Goal: Transaction & Acquisition: Purchase product/service

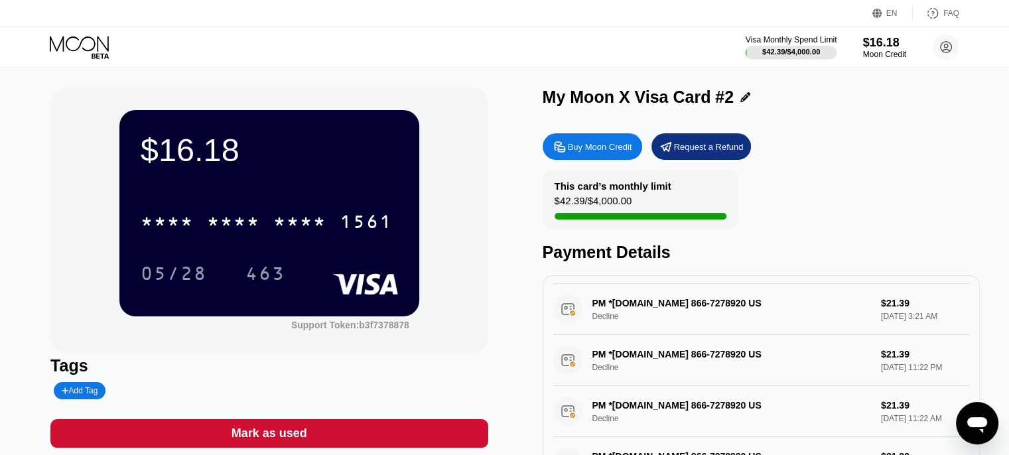
click at [775, 56] on div "$42.39 / $4,000.00" at bounding box center [791, 52] width 58 height 8
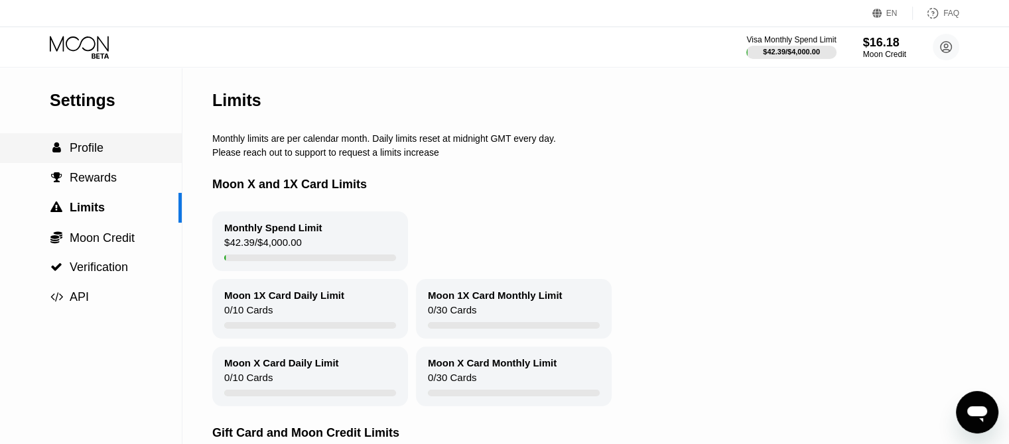
click at [123, 155] on div " Profile" at bounding box center [91, 148] width 182 height 14
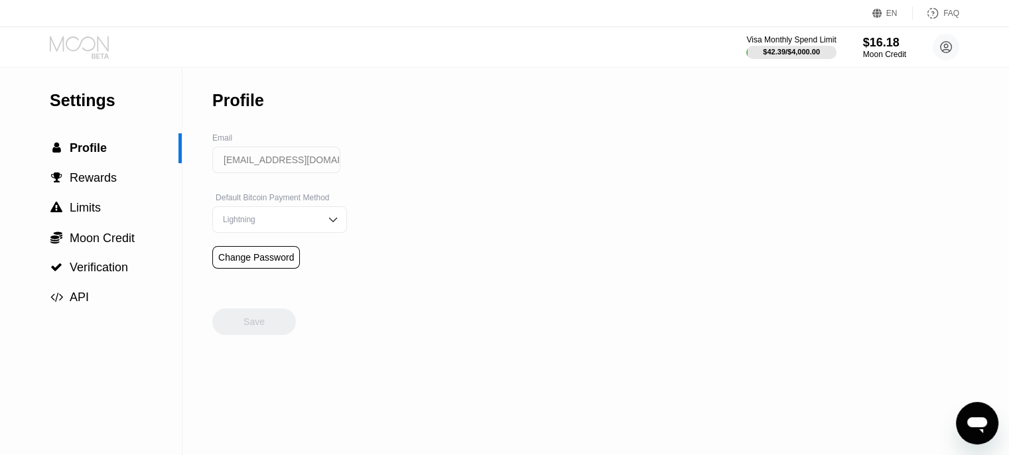
click at [78, 41] on icon at bounding box center [81, 47] width 62 height 23
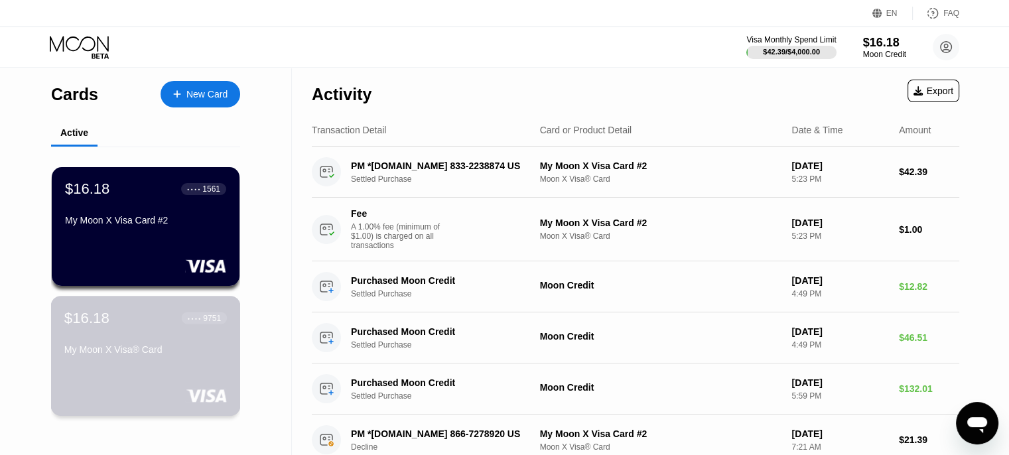
click at [166, 332] on div "$16.18 ● ● ● ● 9751 My Moon X Visa® Card" at bounding box center [145, 334] width 162 height 51
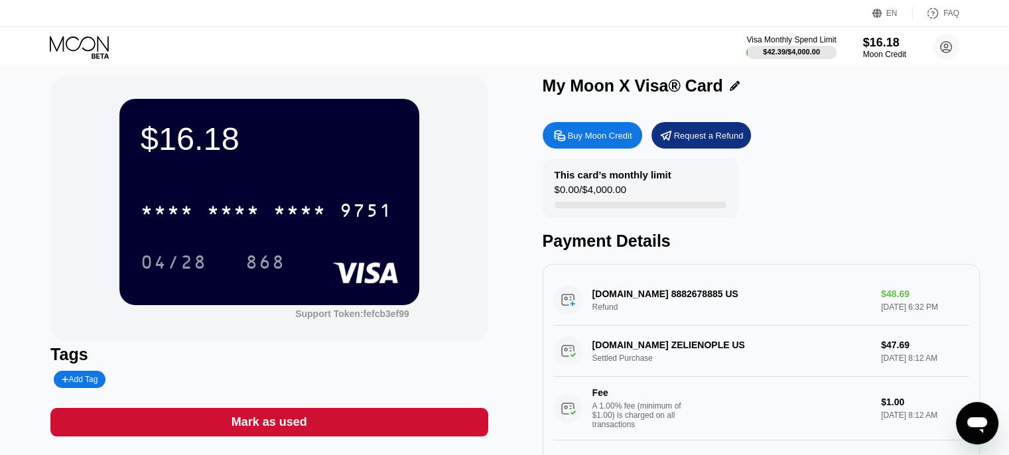
scroll to position [9, 0]
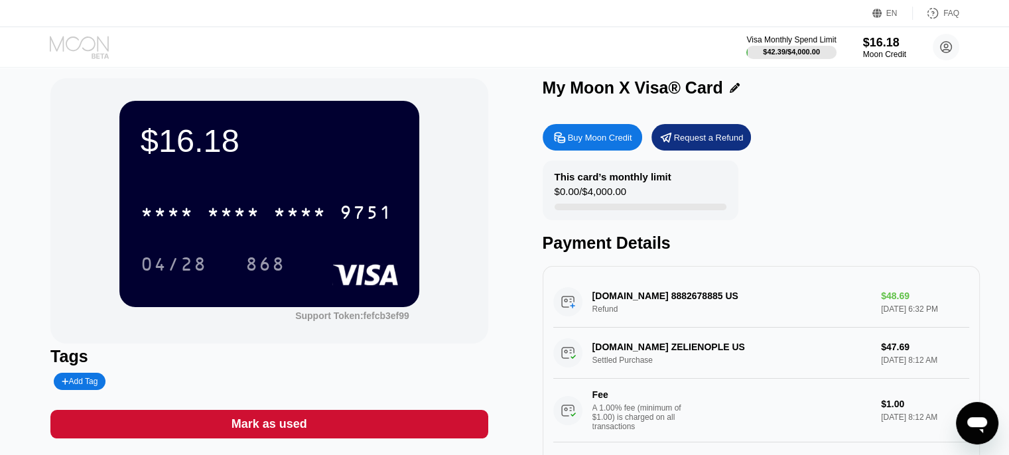
click at [89, 57] on icon at bounding box center [81, 47] width 62 height 23
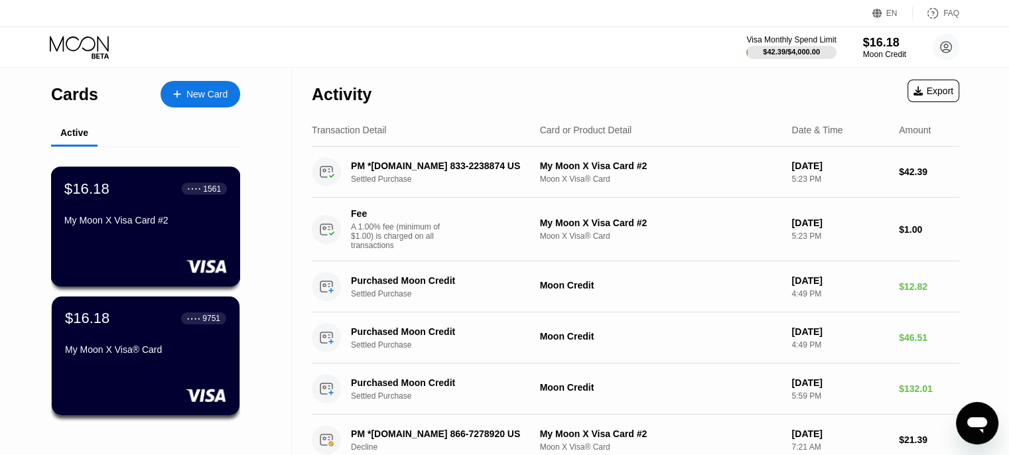
click at [136, 231] on div "My Moon X Visa Card #2" at bounding box center [145, 223] width 162 height 16
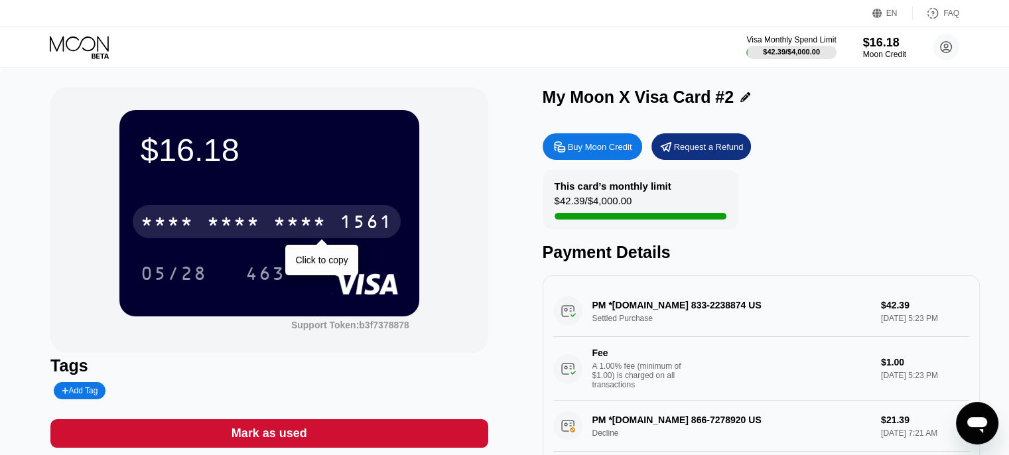
click at [178, 208] on div "* * * * * * * * * * * * 1561" at bounding box center [267, 221] width 268 height 33
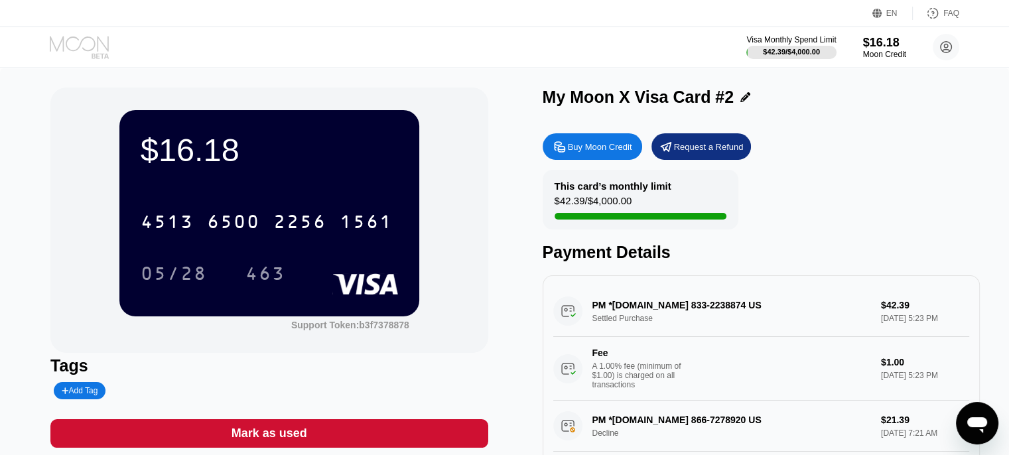
click at [82, 42] on icon at bounding box center [81, 47] width 62 height 23
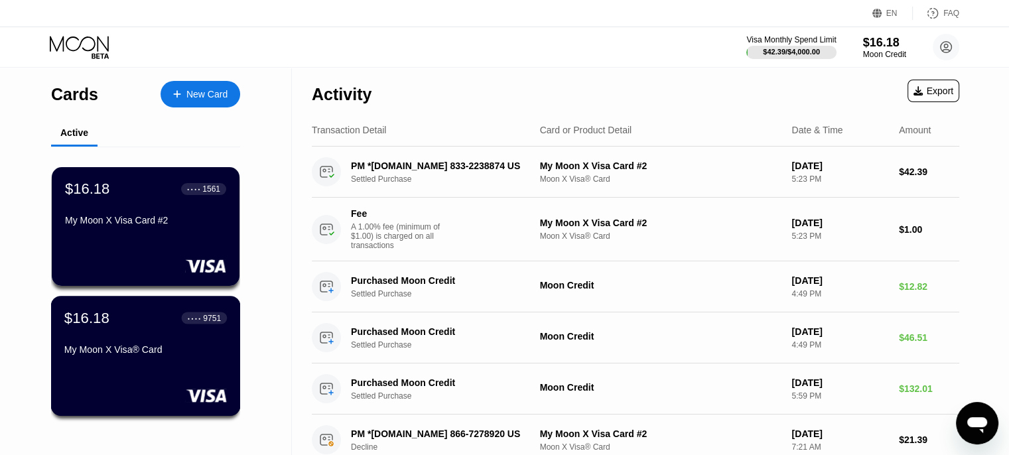
click at [148, 342] on div "$16.18 ● ● ● ● 9751 My Moon X Visa® Card" at bounding box center [145, 334] width 162 height 51
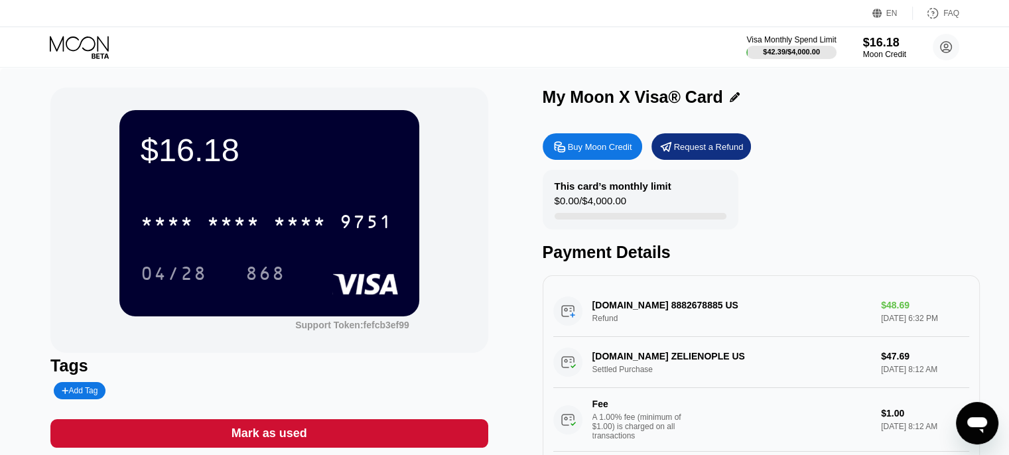
click at [578, 148] on div "Buy Moon Credit" at bounding box center [600, 146] width 64 height 11
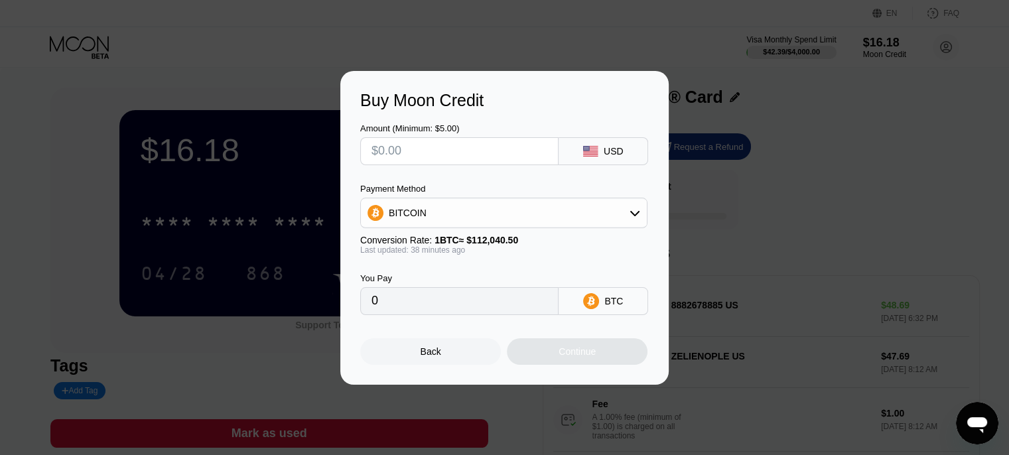
click at [453, 154] on input "text" at bounding box center [459, 151] width 176 height 27
type input "$1"
type input "0.00000895"
type input "$15"
type input "0.00013425"
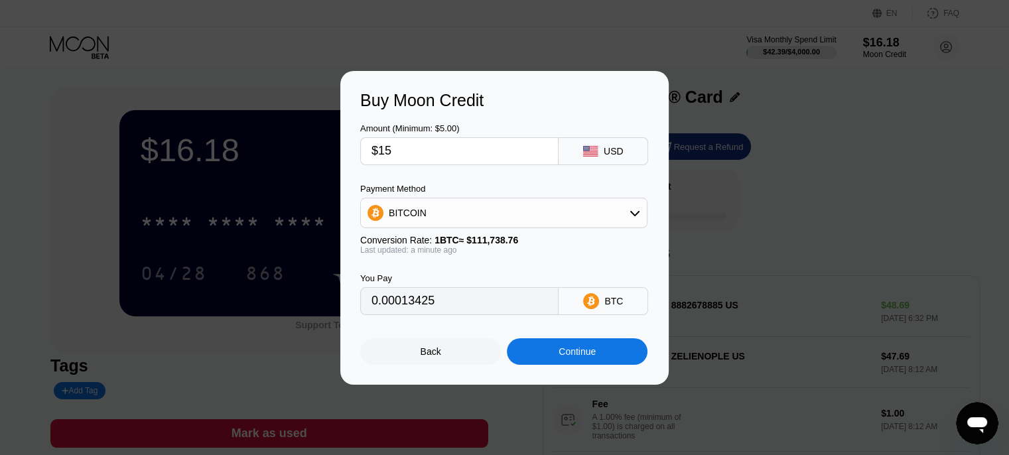
type input "$15"
click at [451, 226] on div "BITCOIN" at bounding box center [504, 213] width 286 height 27
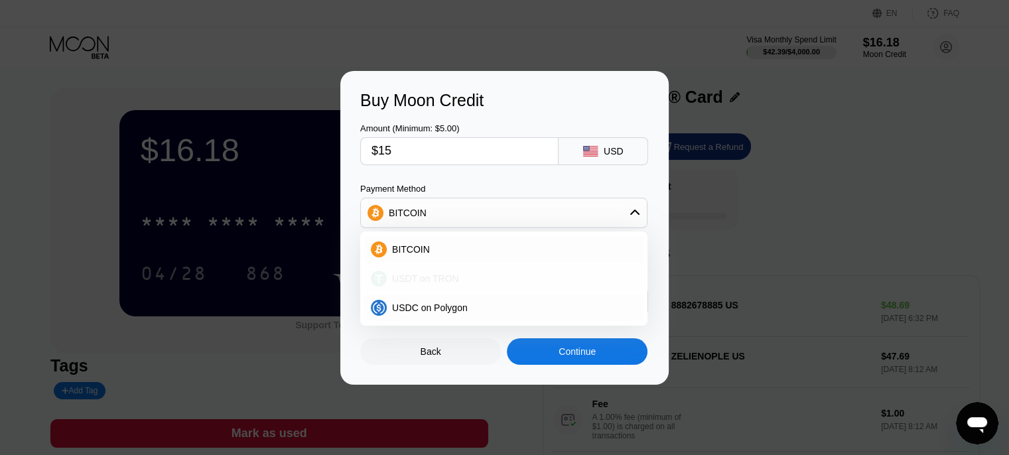
click at [422, 278] on span "USDT on TRON" at bounding box center [425, 278] width 67 height 11
type input "15.15"
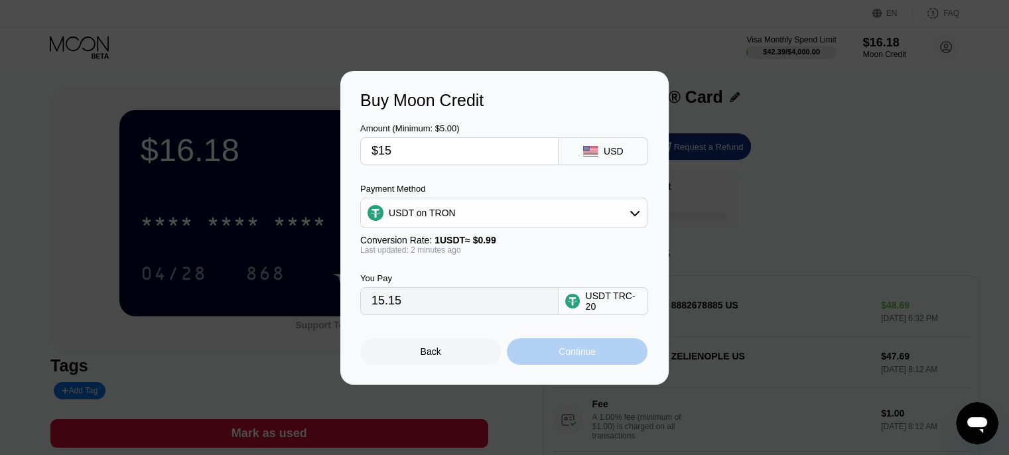
click at [558, 356] on div "Continue" at bounding box center [576, 351] width 37 height 11
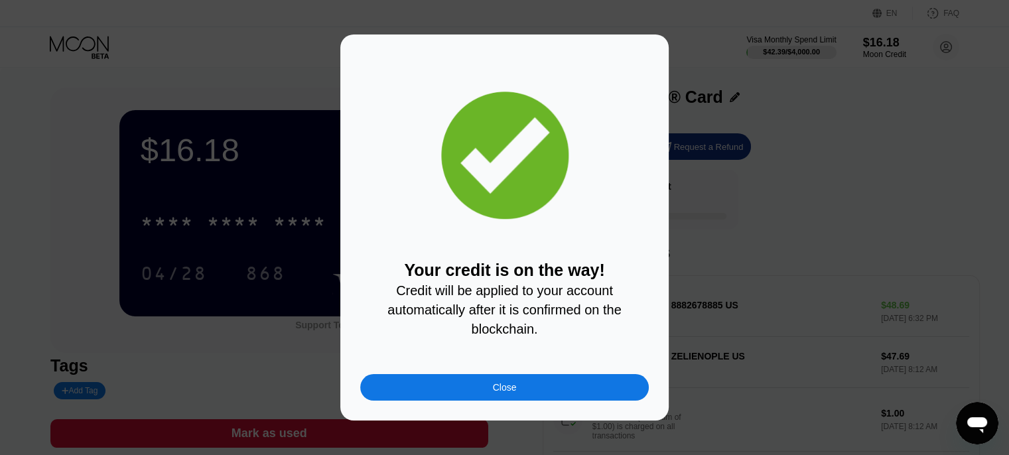
click at [501, 391] on div "Close" at bounding box center [505, 387] width 24 height 11
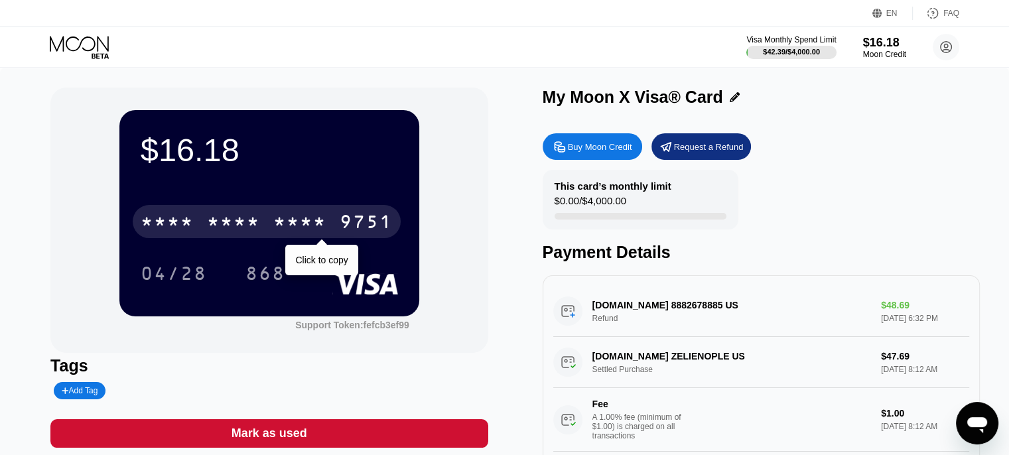
click at [265, 211] on div "* * * * * * * * * * * * 9751" at bounding box center [267, 221] width 268 height 33
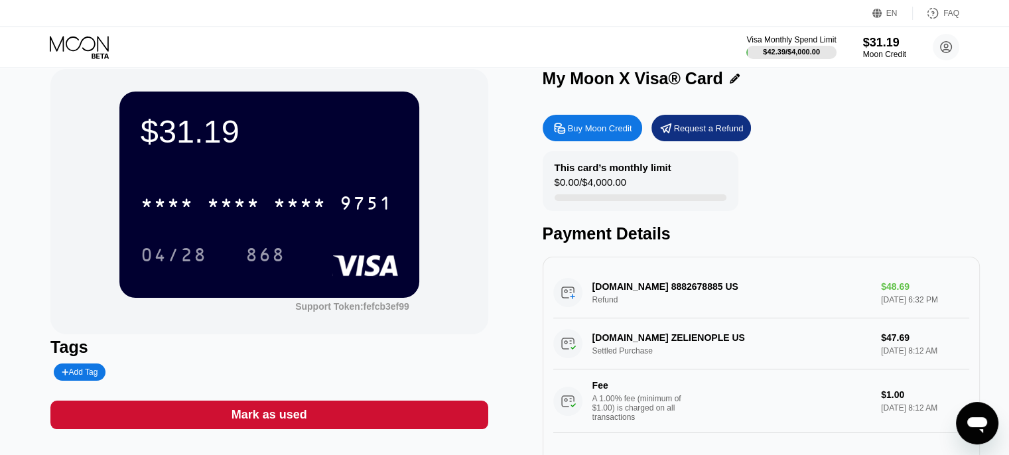
scroll to position [18, 0]
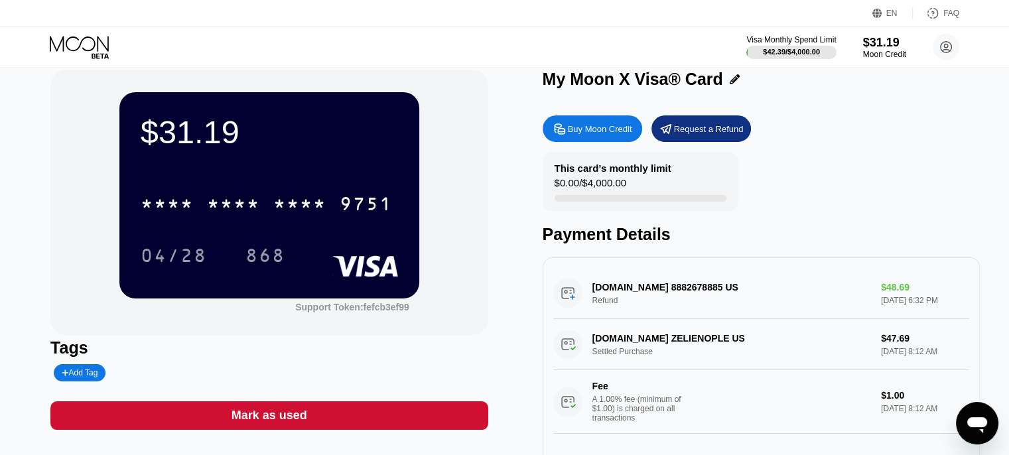
click at [273, 186] on div "* * * * * * * * * * * * 9751" at bounding box center [269, 199] width 257 height 45
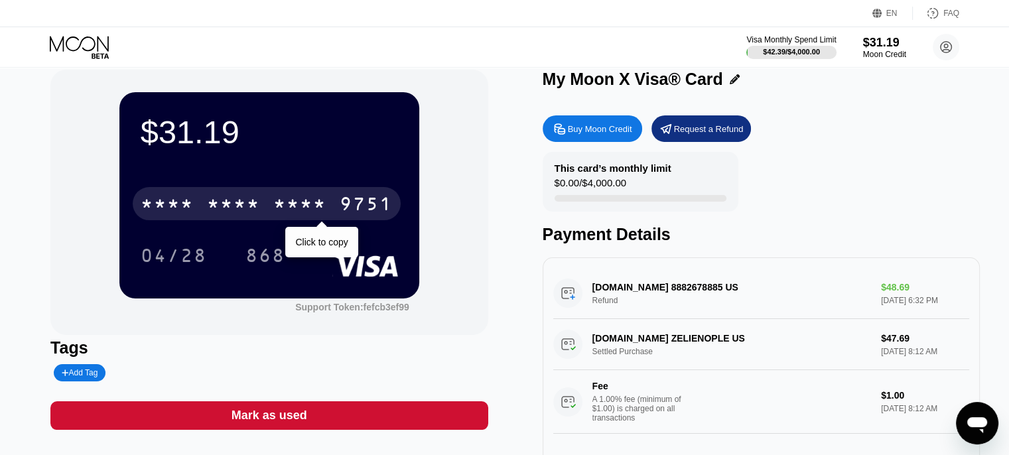
click at [258, 201] on div "* * * *" at bounding box center [233, 205] width 53 height 21
